Goal: Task Accomplishment & Management: Use online tool/utility

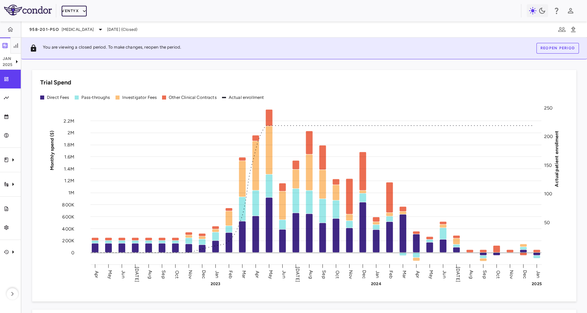
click at [69, 13] on button "Ventyx" at bounding box center [74, 11] width 25 height 11
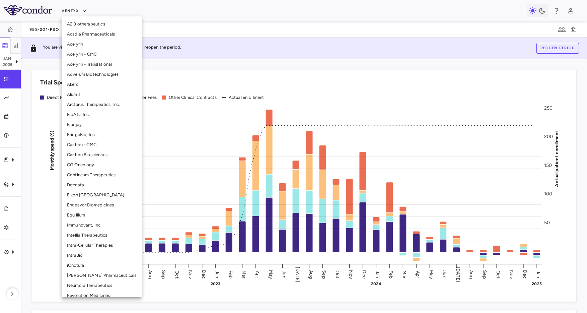
click at [79, 138] on li "BridgeBio, Inc." at bounding box center [102, 134] width 80 height 10
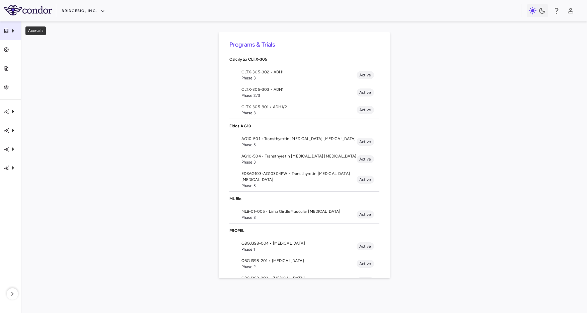
click at [10, 25] on div "Accruals" at bounding box center [10, 30] width 21 height 19
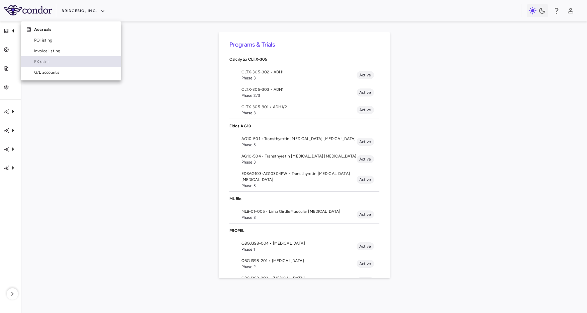
click at [61, 61] on span "FX rates" at bounding box center [75, 62] width 82 height 6
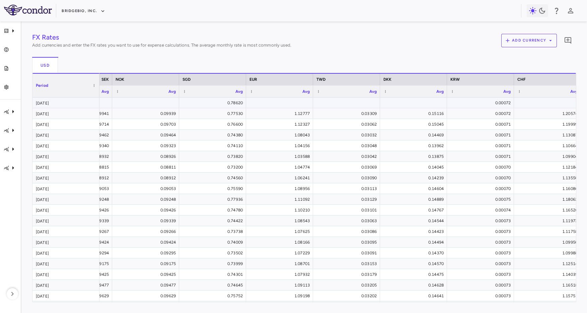
scroll to position [0, 728]
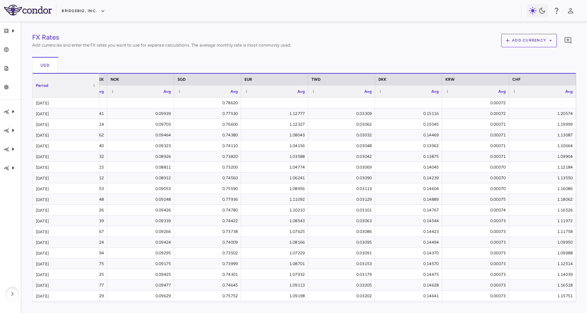
click at [361, 56] on div "FX Rates Add currencies and enter the FX rates you want to use for expense calc…" at bounding box center [304, 167] width 544 height 270
click at [380, 55] on div "FX Rates Add currencies and enter the FX rates you want to use for expense calc…" at bounding box center [304, 167] width 544 height 270
